Goal: Navigation & Orientation: Understand site structure

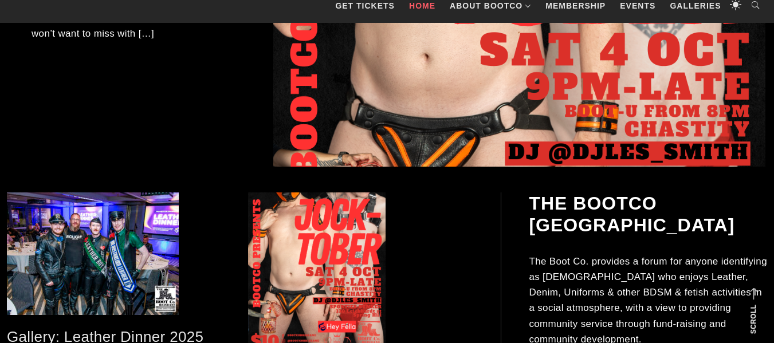
scroll to position [458, 0]
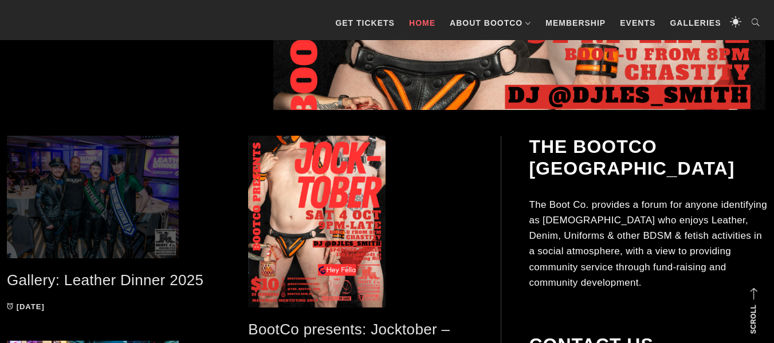
click at [107, 188] on span at bounding box center [119, 197] width 224 height 123
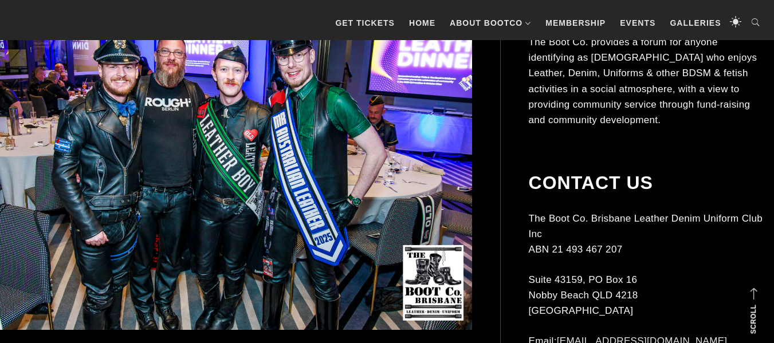
scroll to position [57, 0]
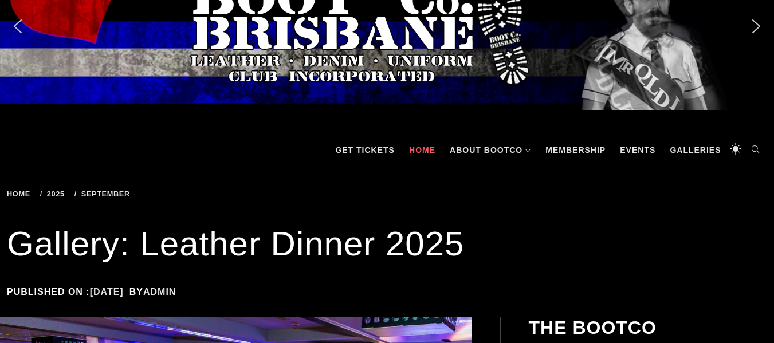
click at [415, 150] on link "Home" at bounding box center [422, 150] width 38 height 34
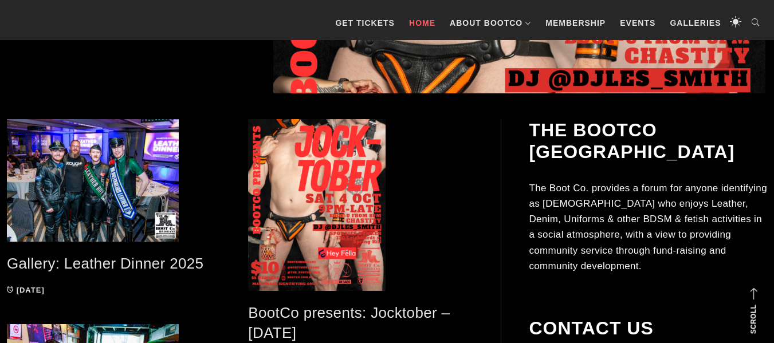
scroll to position [458, 0]
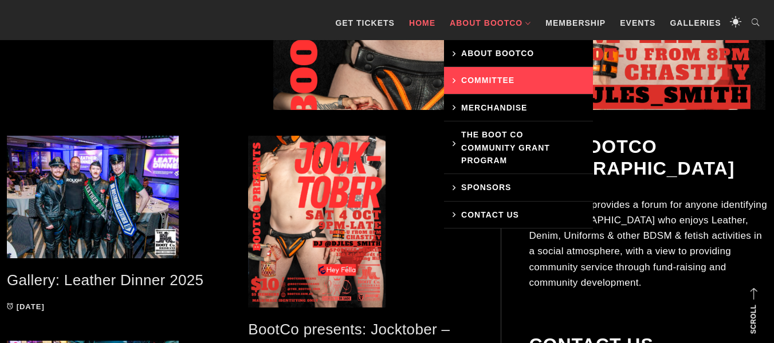
click at [481, 75] on link "Committee" at bounding box center [518, 80] width 149 height 27
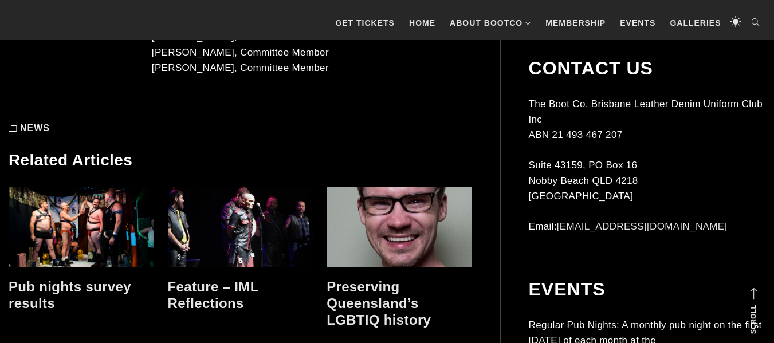
scroll to position [573, 0]
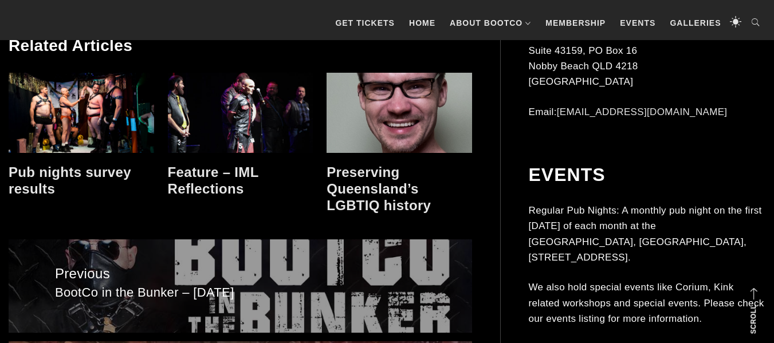
click at [81, 106] on link at bounding box center [81, 113] width 145 height 80
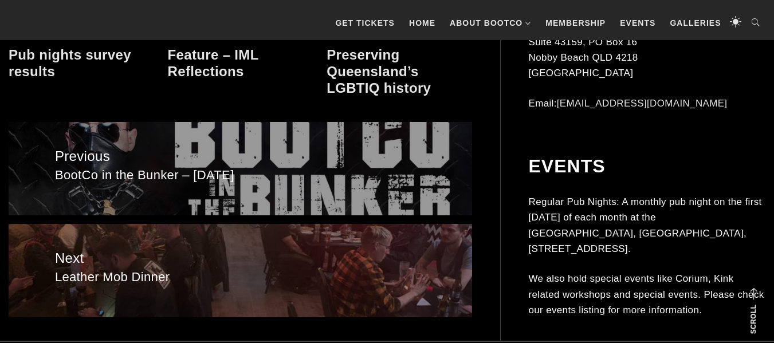
scroll to position [739, 0]
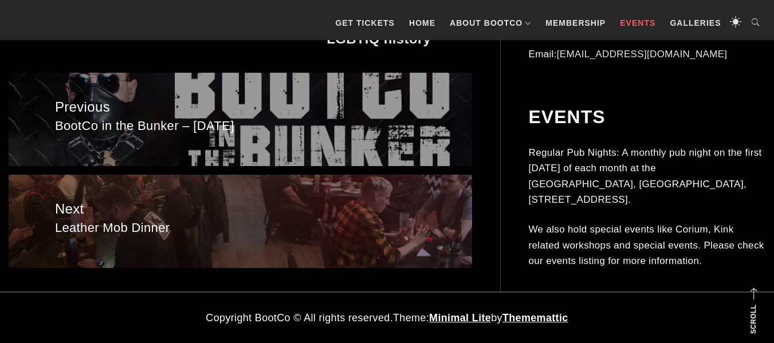
click at [640, 23] on link "Events" at bounding box center [637, 23] width 47 height 34
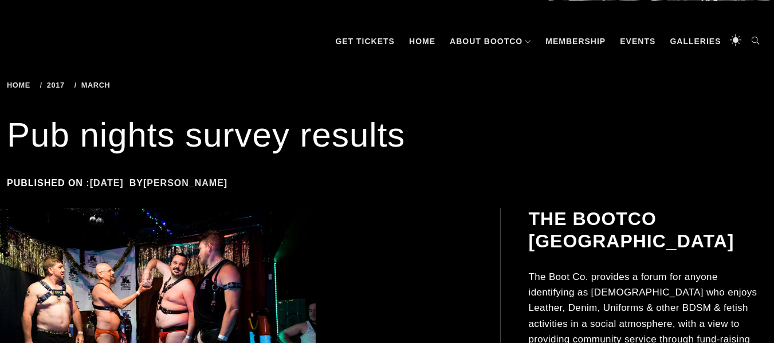
scroll to position [229, 0]
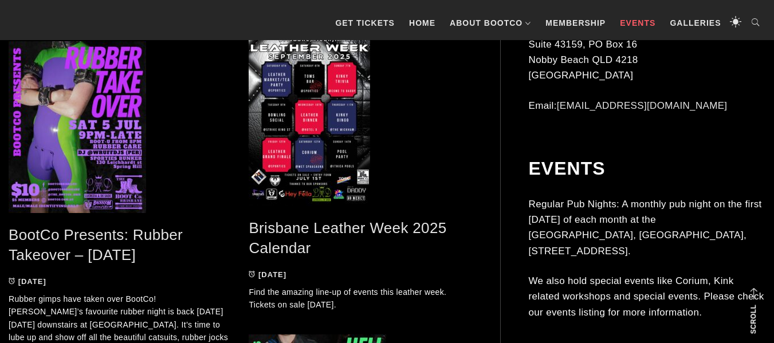
scroll to position [744, 0]
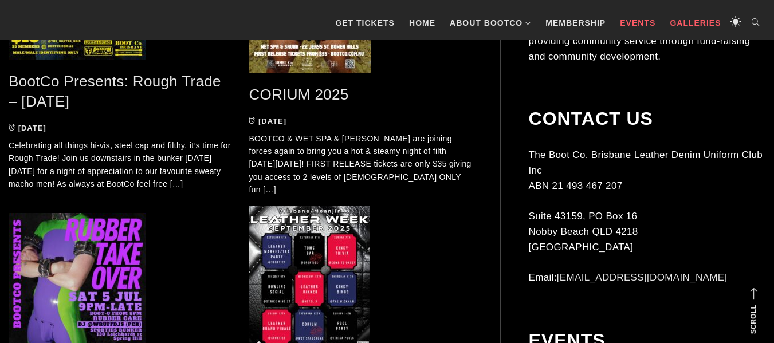
click at [676, 25] on link "Galleries" at bounding box center [695, 23] width 62 height 34
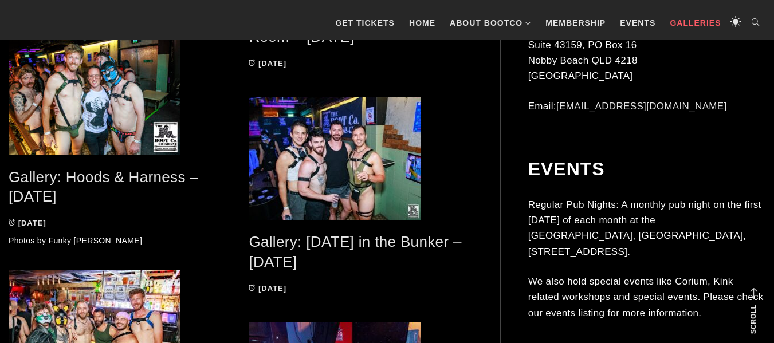
scroll to position [916, 0]
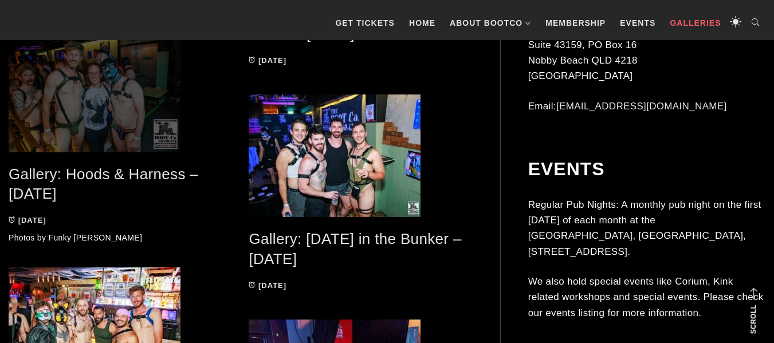
click at [86, 110] on span at bounding box center [120, 91] width 223 height 123
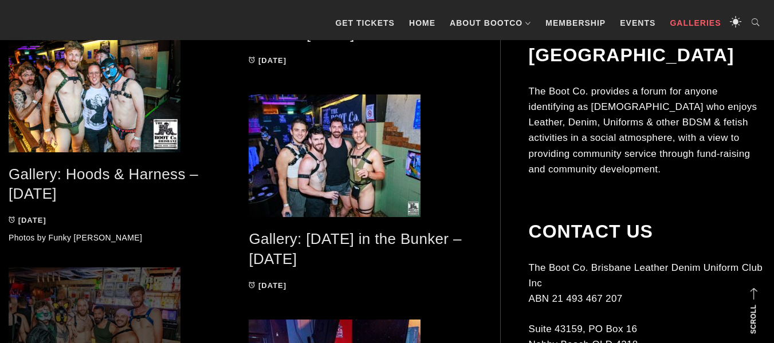
click at [86, 267] on span at bounding box center [120, 328] width 223 height 123
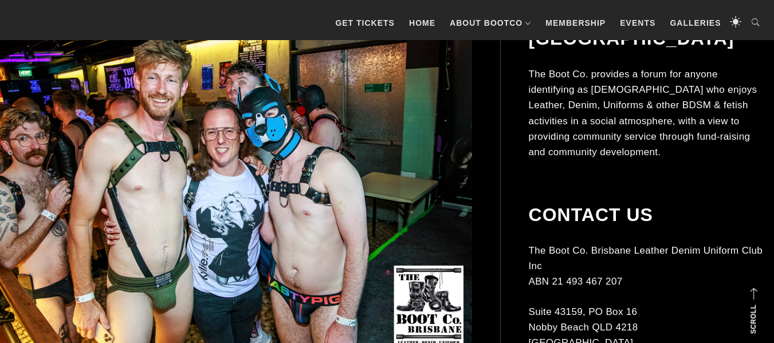
scroll to position [286, 0]
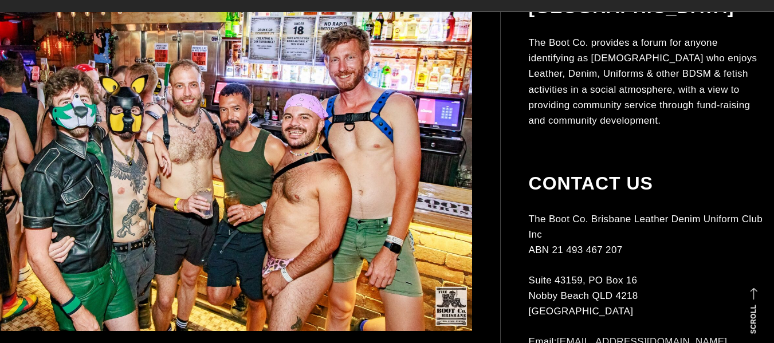
scroll to position [344, 0]
